Goal: Task Accomplishment & Management: Manage account settings

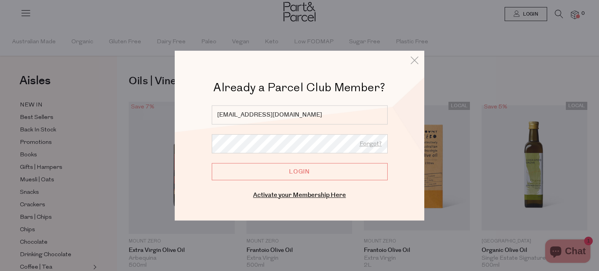
type input "[EMAIL_ADDRESS][DOMAIN_NAME]"
click at [296, 167] on input "Login" at bounding box center [300, 171] width 176 height 17
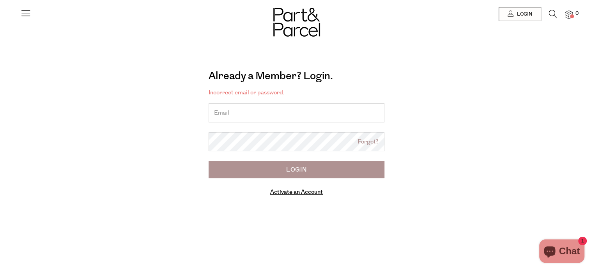
click at [270, 110] on input "email" at bounding box center [297, 112] width 176 height 19
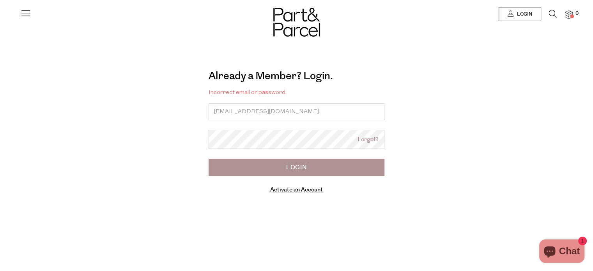
type input "sewing9151@gmail.com"
click at [295, 171] on input "Login" at bounding box center [297, 167] width 176 height 17
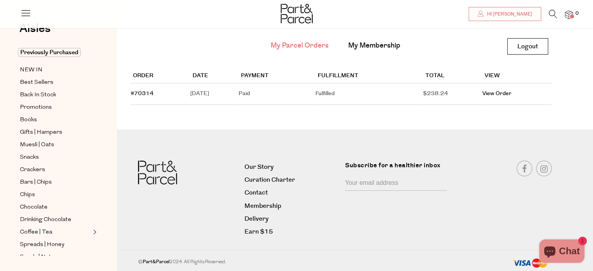
scroll to position [50, 0]
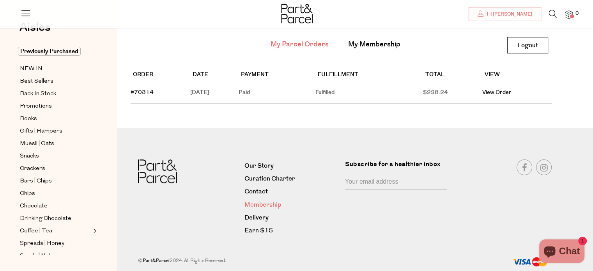
click at [273, 204] on link "Membership" at bounding box center [291, 205] width 95 height 11
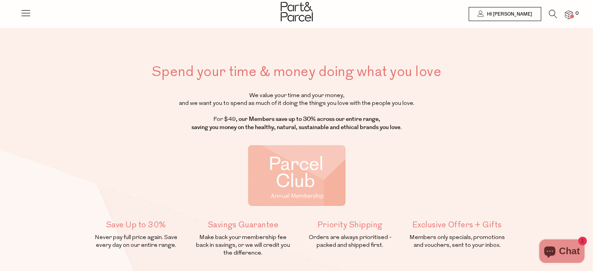
click at [570, 14] on img at bounding box center [569, 15] width 8 height 9
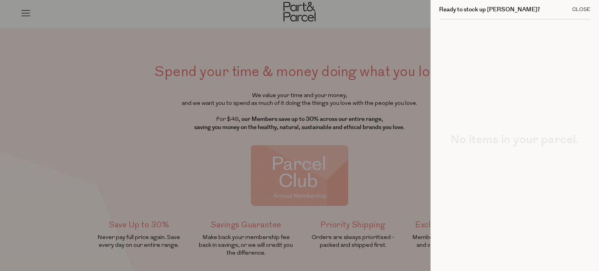
click at [580, 9] on div "Close" at bounding box center [581, 9] width 18 height 5
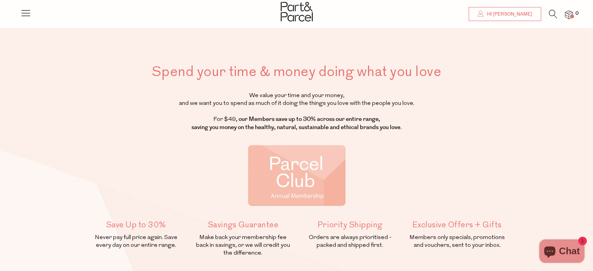
click at [518, 14] on span "Hi [PERSON_NAME]" at bounding box center [508, 14] width 47 height 7
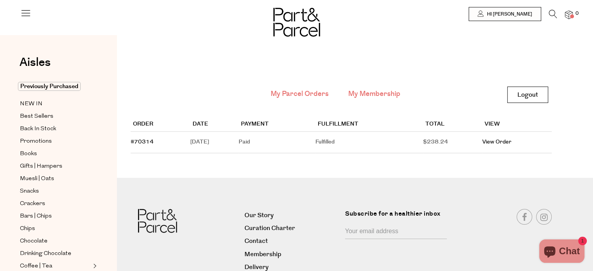
click at [373, 95] on link "My Membership" at bounding box center [374, 94] width 52 height 10
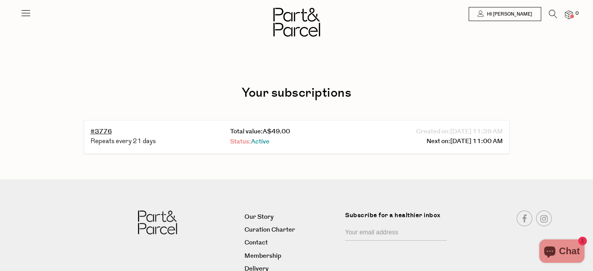
click at [258, 142] on span "Active" at bounding box center [260, 141] width 18 height 9
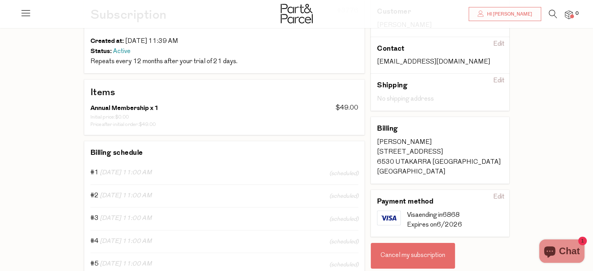
scroll to position [117, 0]
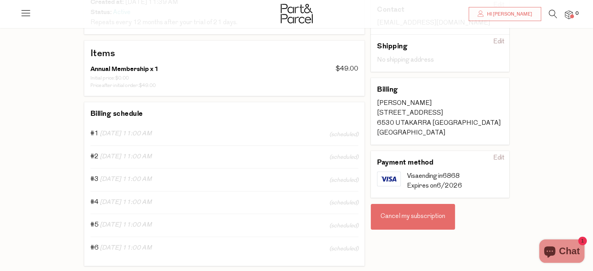
click at [411, 218] on div "Cancel my subscription" at bounding box center [413, 217] width 84 height 26
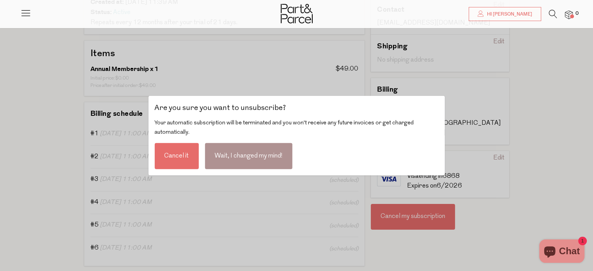
click at [187, 156] on div "Cancel it" at bounding box center [176, 156] width 44 height 26
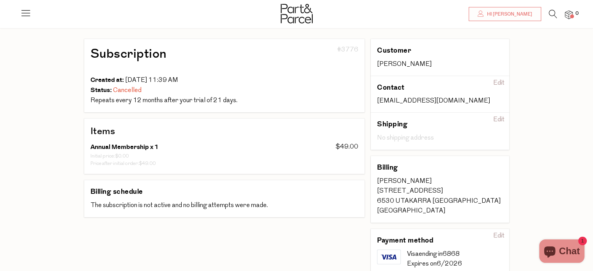
scroll to position [117, 0]
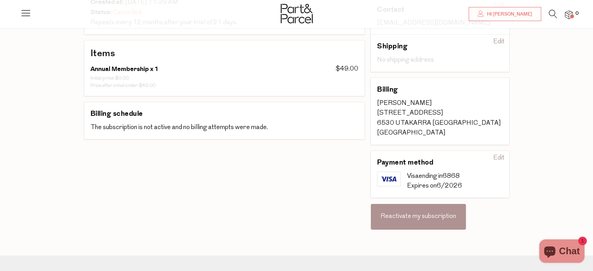
click at [500, 157] on div "Edit" at bounding box center [499, 158] width 18 height 12
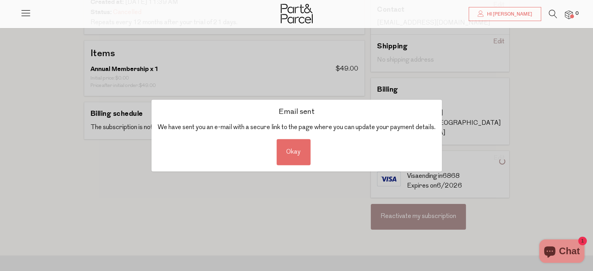
click at [292, 146] on div "Okay" at bounding box center [293, 152] width 34 height 26
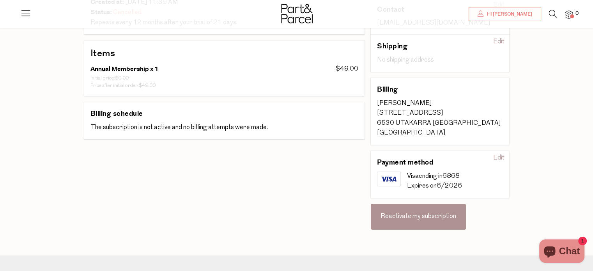
scroll to position [78, 0]
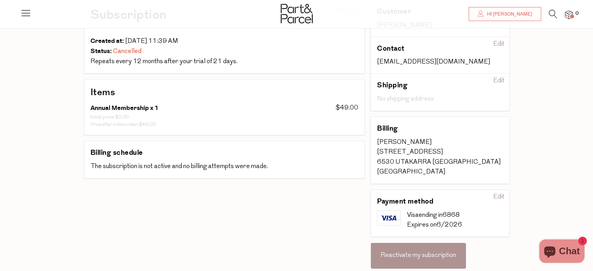
click at [501, 44] on div "Edit" at bounding box center [499, 44] width 18 height 12
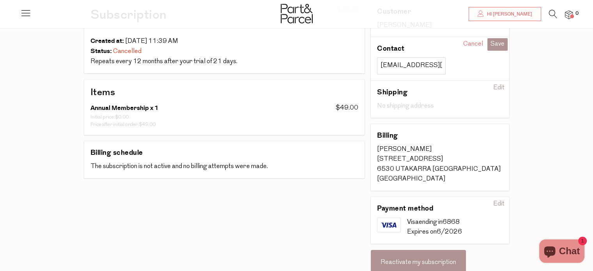
click at [475, 42] on div "Cancel" at bounding box center [473, 44] width 26 height 12
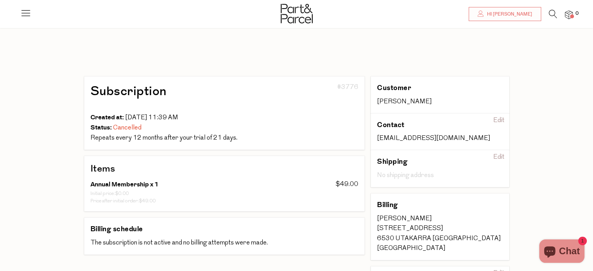
scroll to position [0, 0]
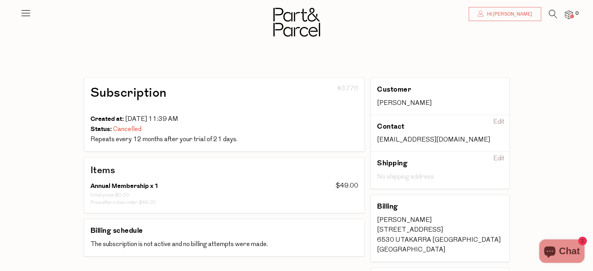
click at [514, 12] on span "Hi Danielle" at bounding box center [508, 14] width 47 height 7
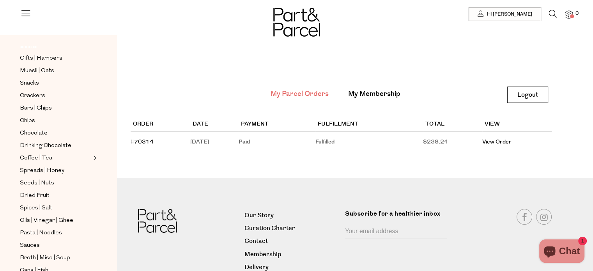
scroll to position [117, 0]
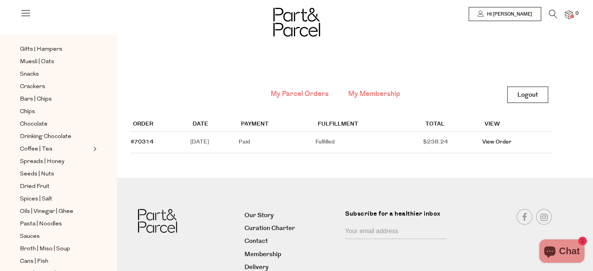
click at [382, 90] on link "My Membership" at bounding box center [374, 94] width 52 height 10
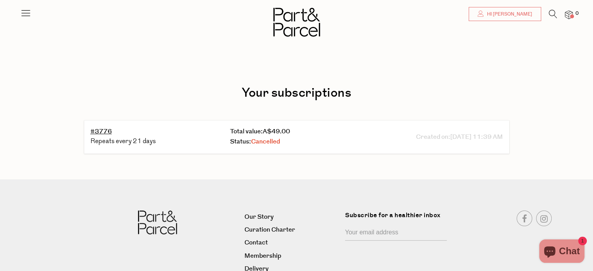
click at [512, 14] on span "Hi Danielle" at bounding box center [508, 14] width 47 height 7
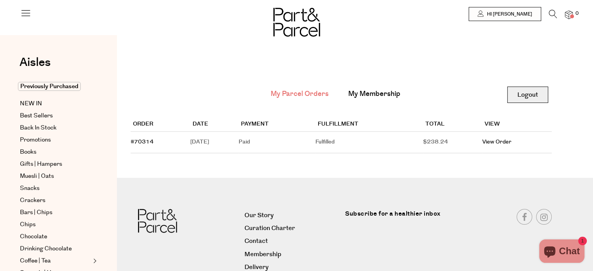
click at [527, 96] on link "Logout" at bounding box center [527, 95] width 41 height 16
